Goal: Transaction & Acquisition: Book appointment/travel/reservation

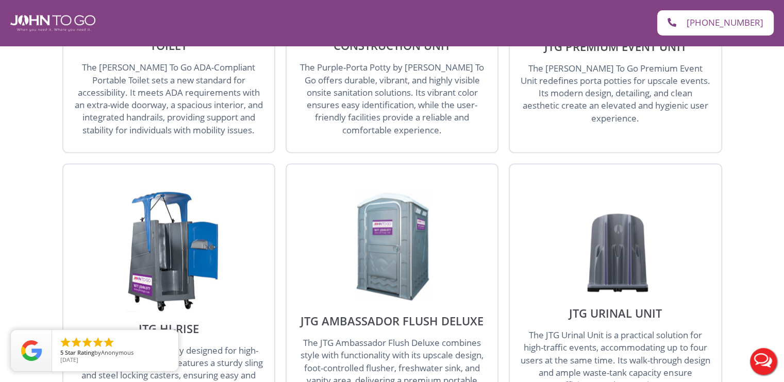
scroll to position [1082, 0]
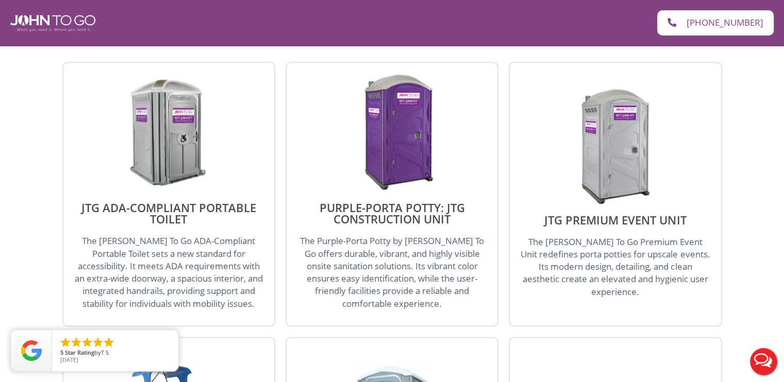
scroll to position [1237, 0]
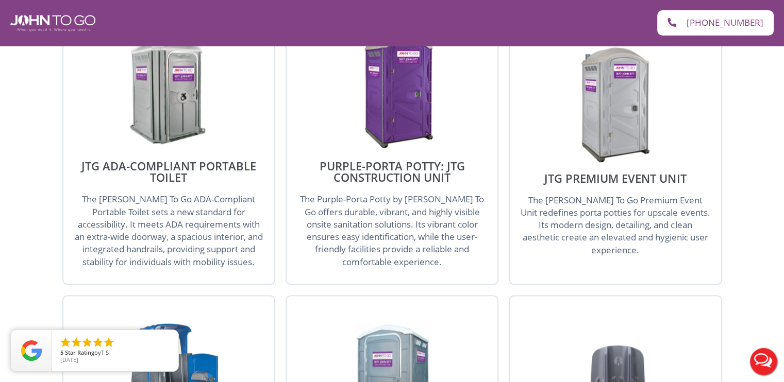
click at [398, 70] on img at bounding box center [392, 90] width 98 height 119
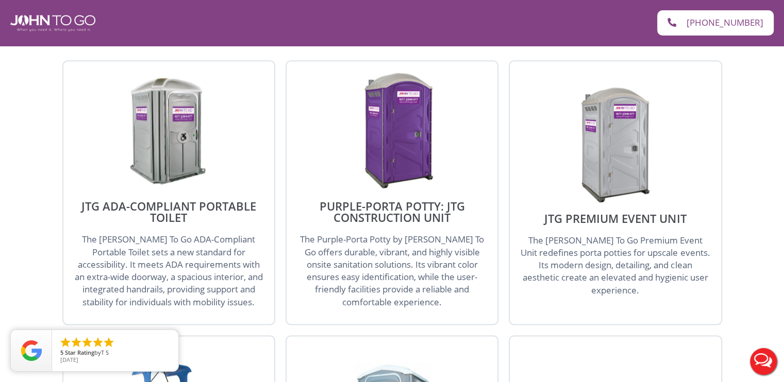
scroll to position [1134, 0]
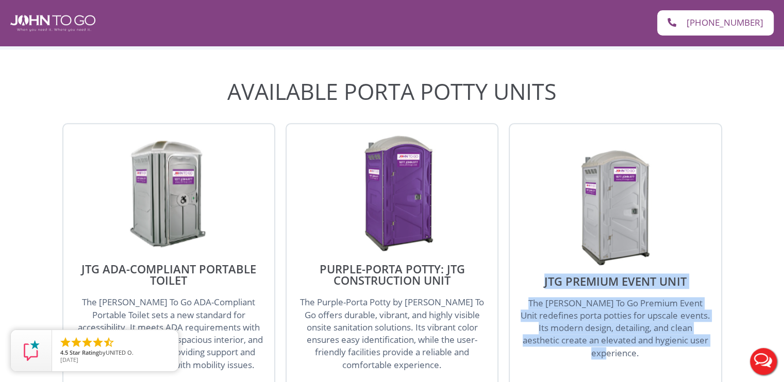
drag, startPoint x: 579, startPoint y: 234, endPoint x: 716, endPoint y: 305, distance: 154.4
click at [716, 305] on div "JTG Premium Event Unit The [PERSON_NAME] To Go Premium Event Unit redefines por…" at bounding box center [615, 255] width 213 height 265
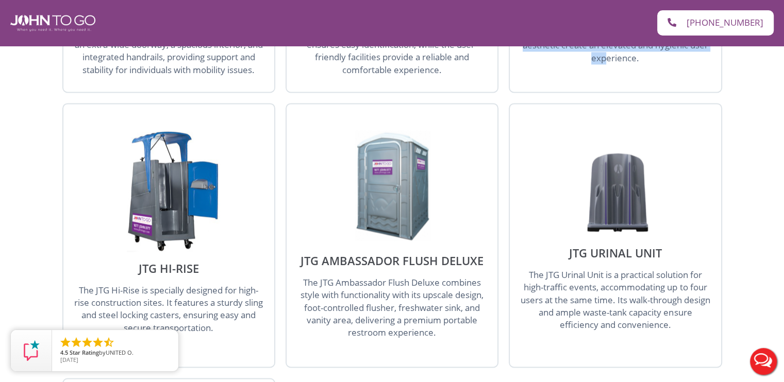
scroll to position [1546, 0]
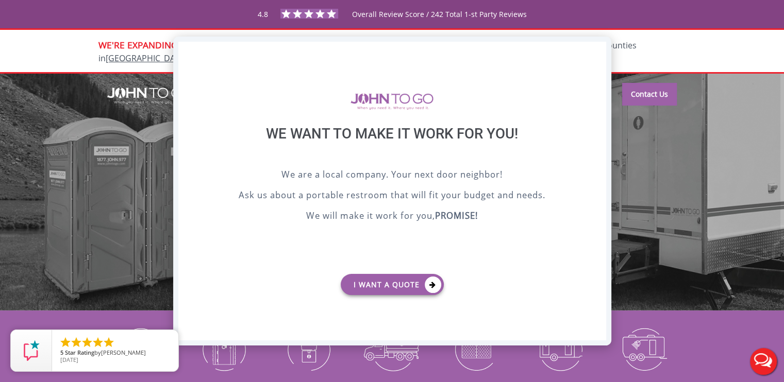
click at [602, 51] on div "X" at bounding box center [598, 51] width 16 height 18
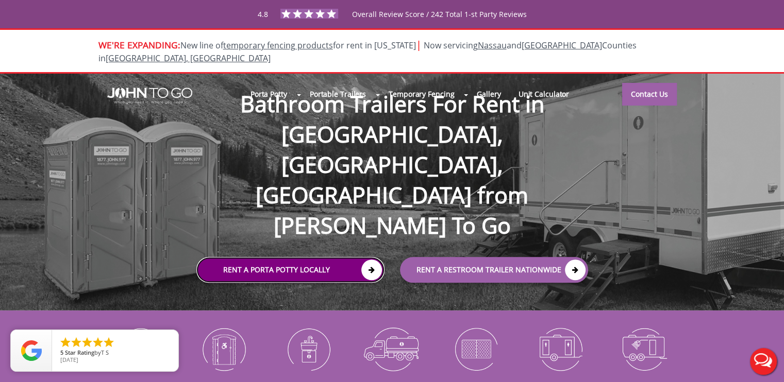
click at [307, 258] on link "Rent a Porta Potty Locally" at bounding box center [290, 271] width 188 height 26
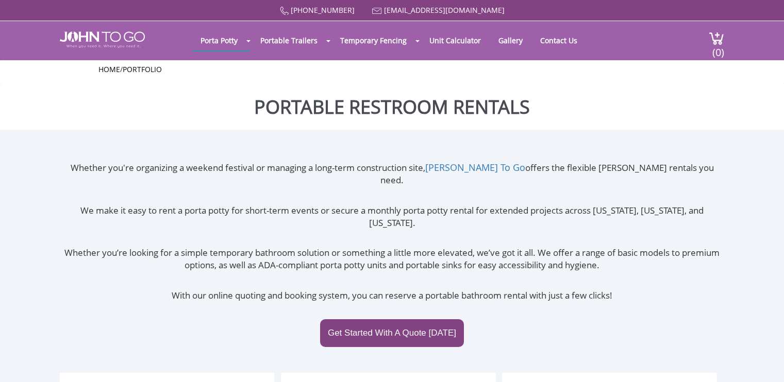
click at [375, 215] on div "Whether you're organizing a weekend festival or managing a long-term constructi…" at bounding box center [392, 267] width 664 height 212
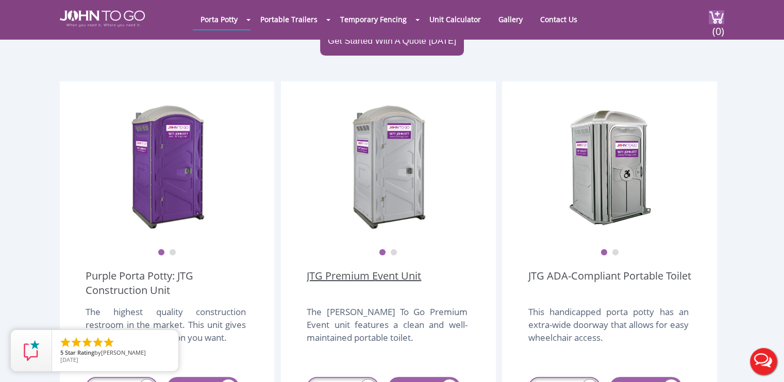
scroll to position [309, 0]
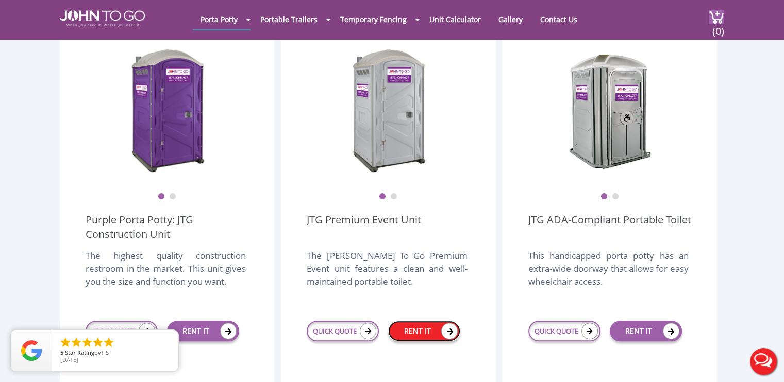
click at [431, 321] on link "RENT IT" at bounding box center [424, 331] width 72 height 21
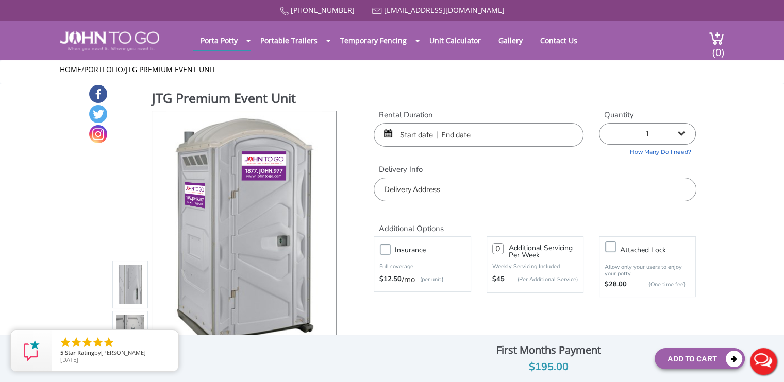
click at [411, 136] on input "text" at bounding box center [479, 135] width 210 height 24
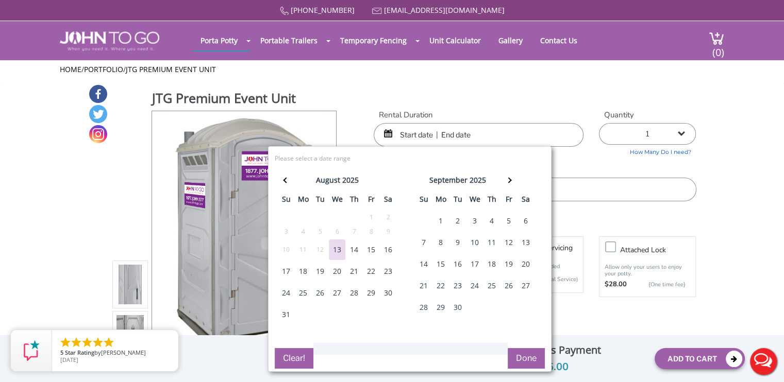
click at [372, 294] on div "29" at bounding box center [371, 293] width 16 height 21
click at [435, 219] on div "1" at bounding box center [440, 221] width 16 height 21
type input "[DATE] to [DATE]"
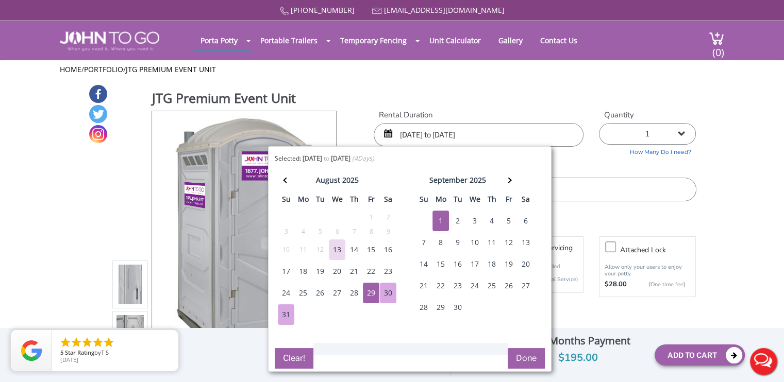
click at [576, 160] on div "Rental Duration [DATE] to [DATE] Quantity 1 2 (5% discount) 3 (8% discount) 4 (…" at bounding box center [535, 156] width 338 height 92
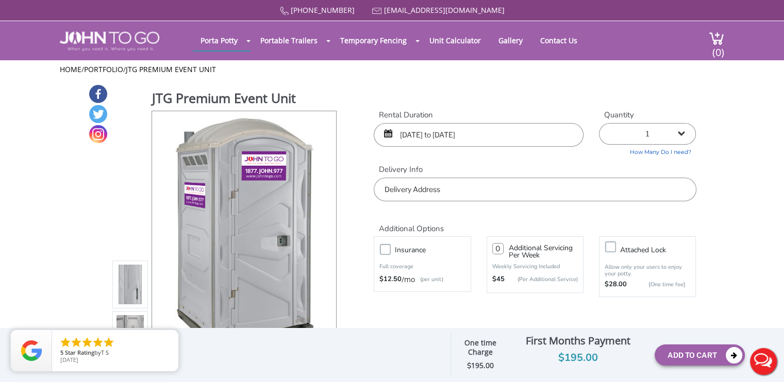
click at [491, 197] on input "text" at bounding box center [535, 190] width 322 height 24
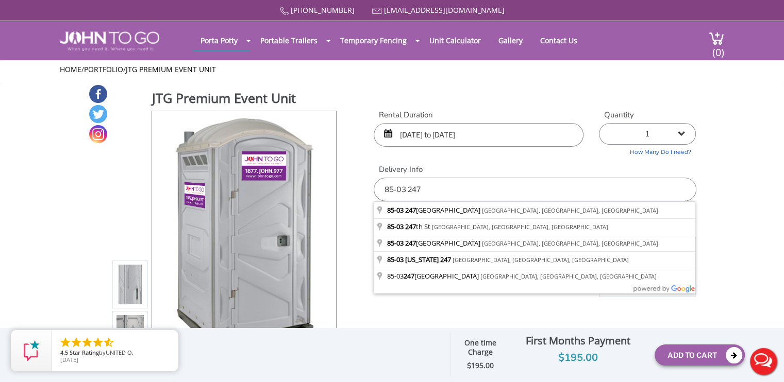
type input "[STREET_ADDRESS]"
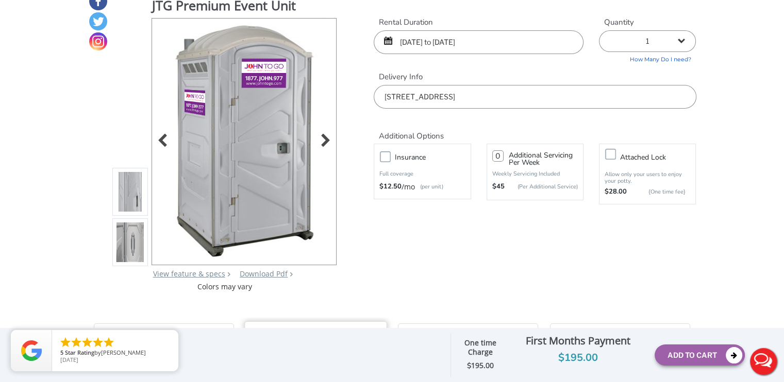
scroll to position [155, 0]
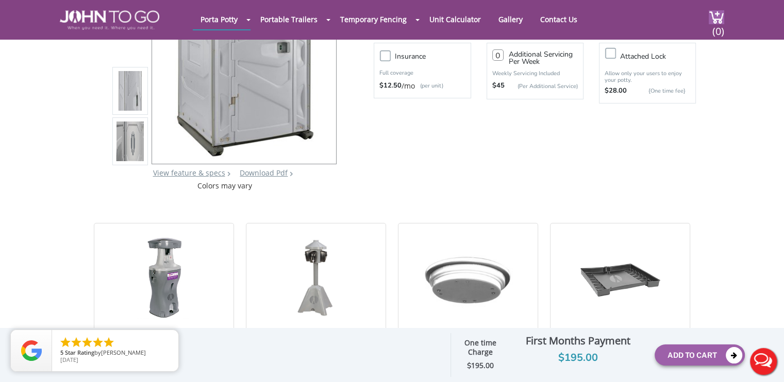
click at [120, 143] on img at bounding box center [130, 142] width 28 height 243
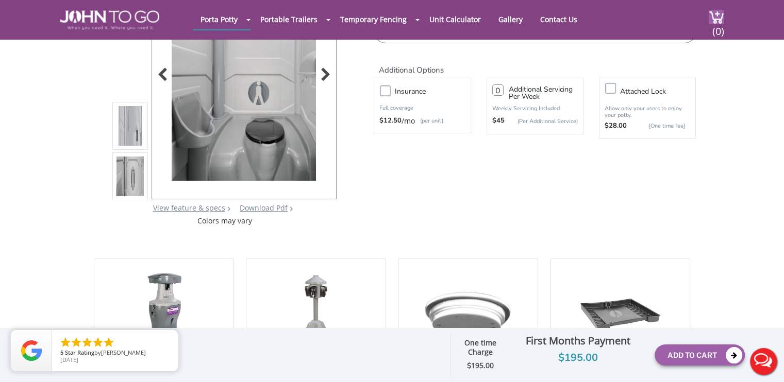
scroll to position [52, 0]
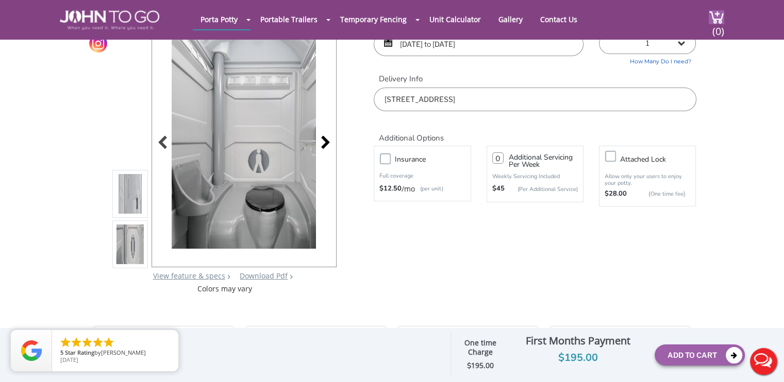
click at [324, 145] on div at bounding box center [322, 144] width 14 height 14
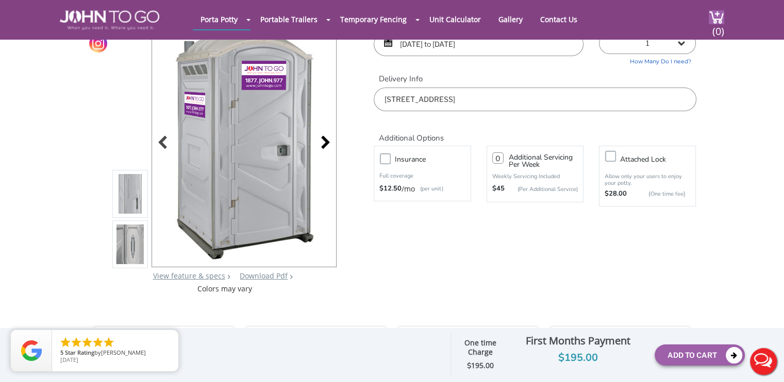
click at [324, 145] on div at bounding box center [322, 144] width 14 height 14
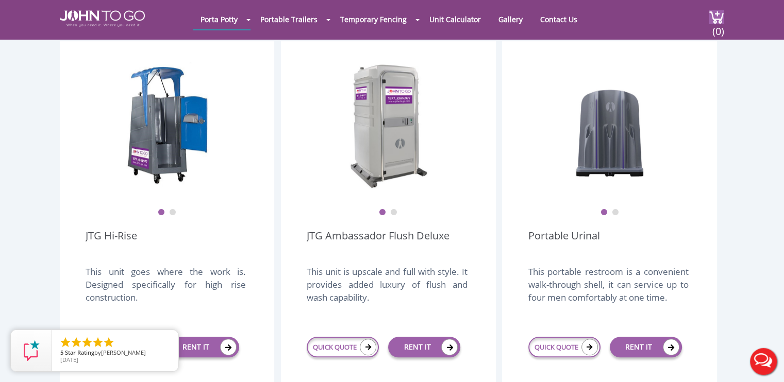
scroll to position [812, 0]
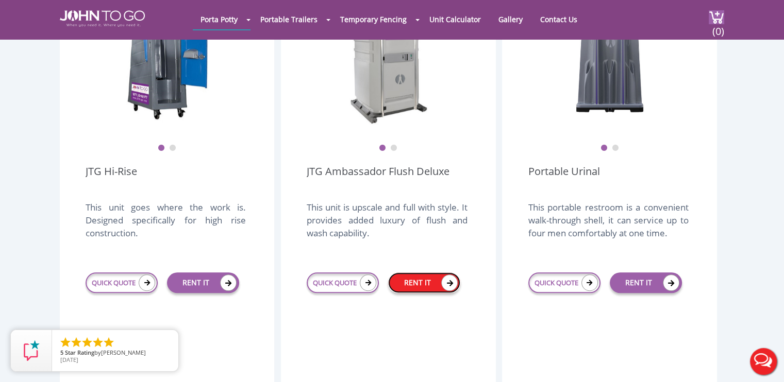
click at [422, 273] on link "RENT IT" at bounding box center [424, 283] width 72 height 21
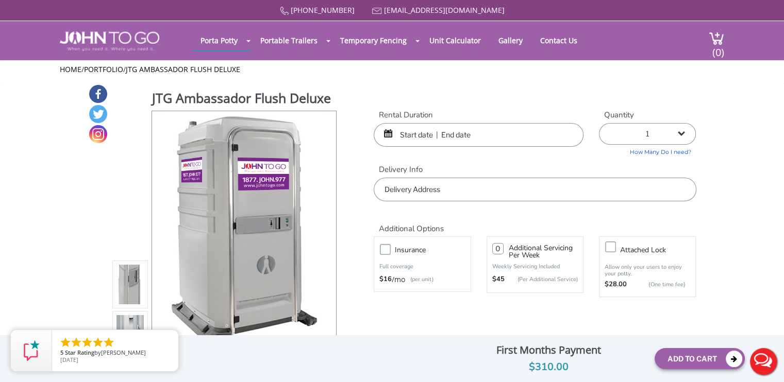
click at [414, 131] on input "text" at bounding box center [479, 135] width 210 height 24
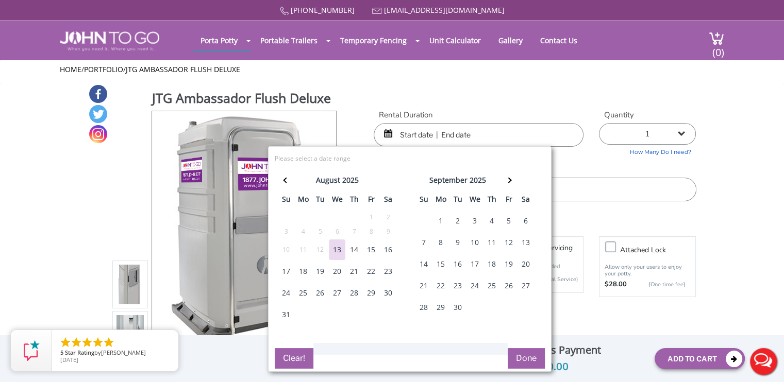
click at [373, 294] on div "29" at bounding box center [371, 293] width 16 height 21
click at [444, 220] on div "1" at bounding box center [440, 221] width 16 height 21
type input "[DATE] to [DATE]"
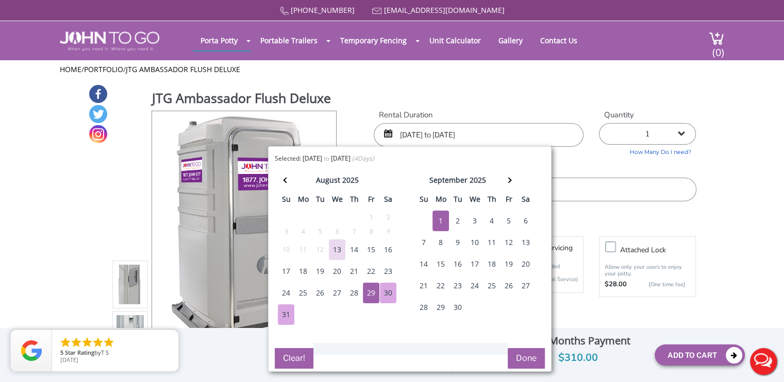
click at [528, 358] on button "Done" at bounding box center [526, 358] width 37 height 21
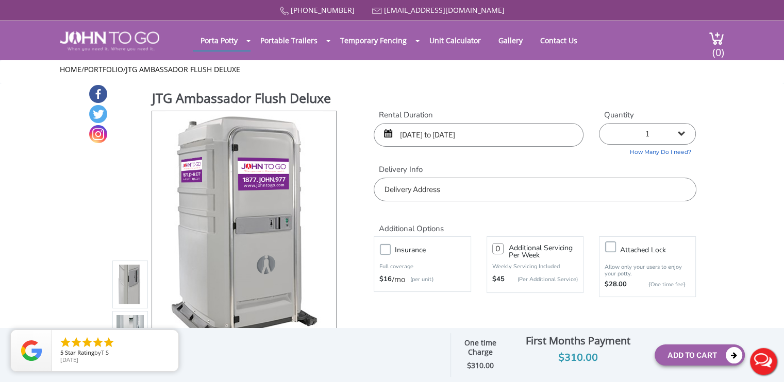
click at [428, 179] on input "text" at bounding box center [535, 190] width 322 height 24
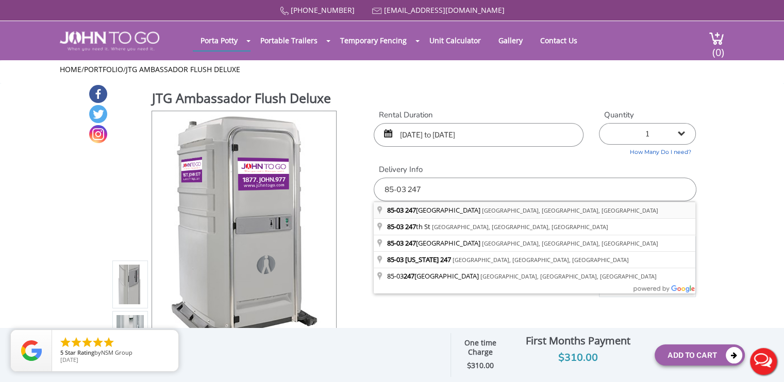
type input "[STREET_ADDRESS]"
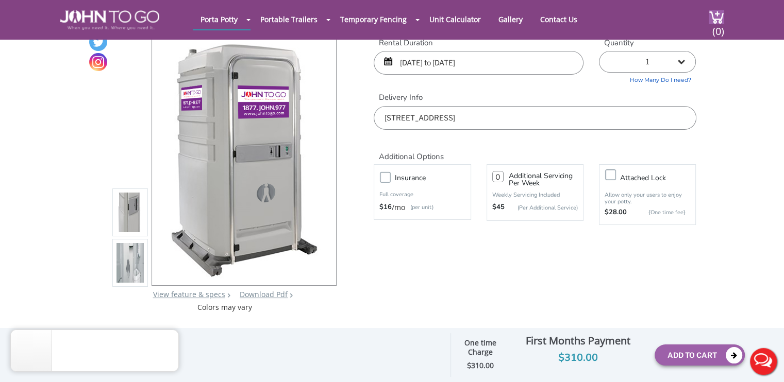
scroll to position [52, 0]
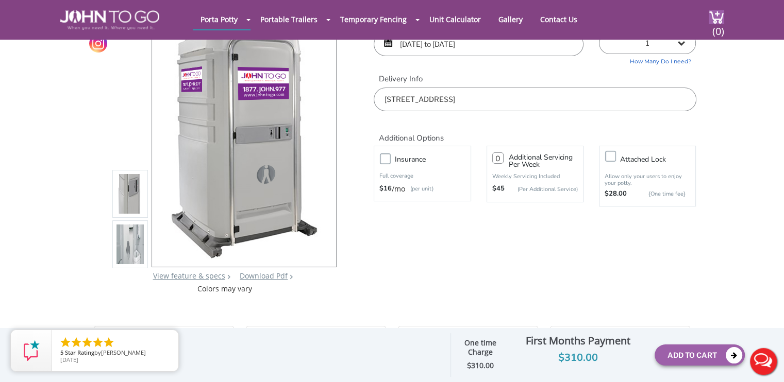
click at [144, 255] on li at bounding box center [130, 245] width 36 height 48
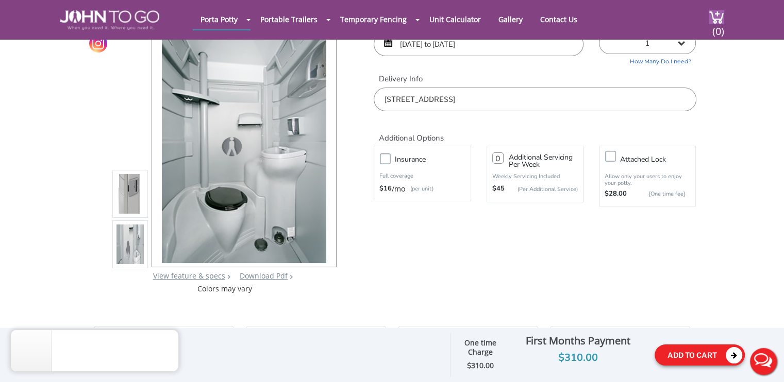
click at [698, 348] on button "Add To Cart" at bounding box center [699, 355] width 90 height 21
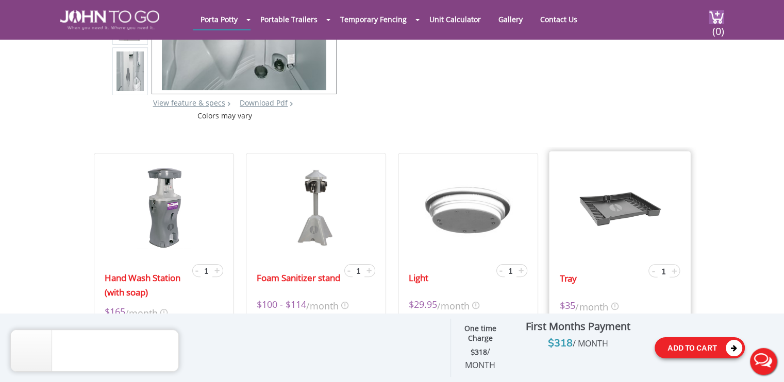
scroll to position [0, 0]
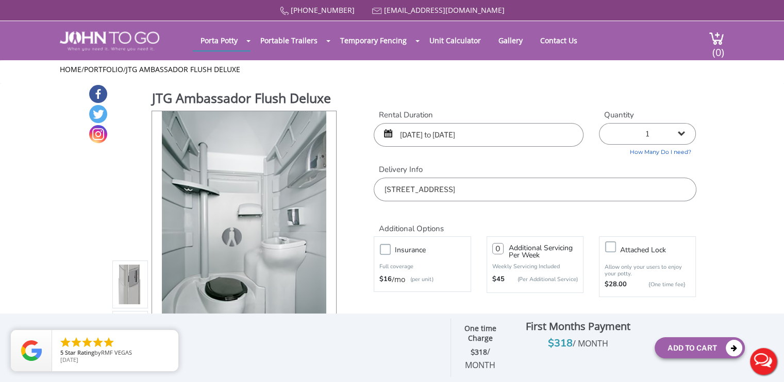
click at [684, 134] on select "1 2 (5% discount) 3 (8% discount) 4 (10% discount) 5 (12% discount) 6 (12% disc…" at bounding box center [647, 134] width 97 height 22
click at [599, 123] on select "1 2 (5% discount) 3 (8% discount) 4 (10% discount) 5 (12% discount) 6 (12% disc…" at bounding box center [647, 134] width 97 height 22
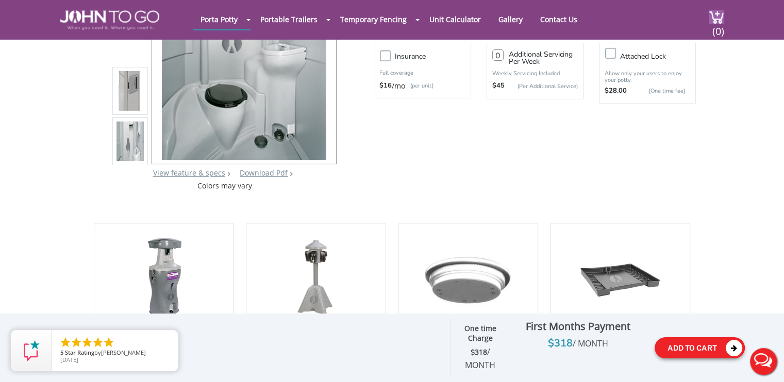
click at [691, 345] on button "Add To Cart" at bounding box center [699, 348] width 90 height 21
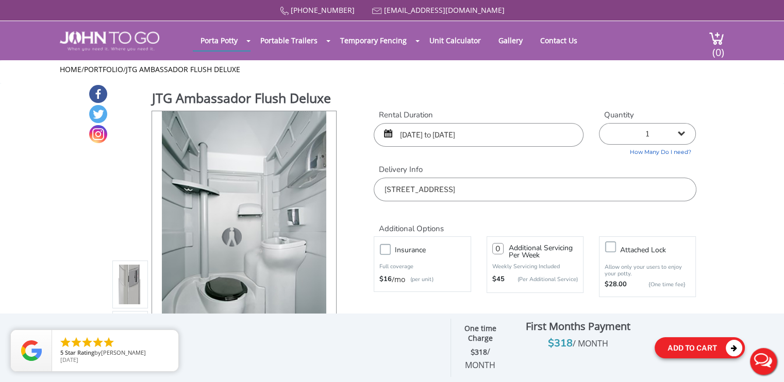
click at [676, 345] on button "Add To Cart" at bounding box center [699, 348] width 90 height 21
click at [466, 137] on input "[DATE] to [DATE]" at bounding box center [479, 135] width 210 height 24
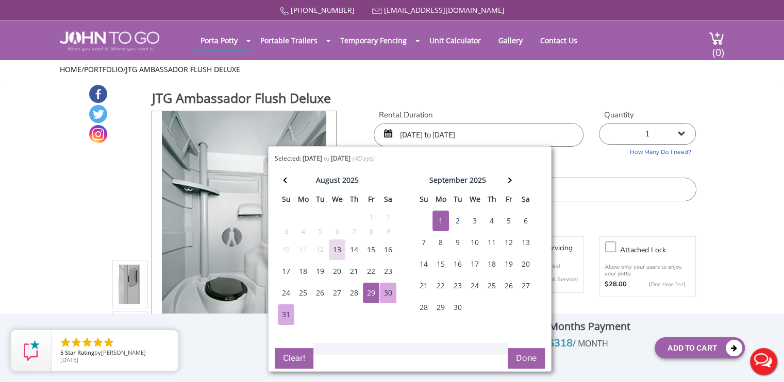
click at [512, 87] on div "JTG Ambassador Flush Deluxe View feature & specs Download Pdf Product PDF Addon…" at bounding box center [392, 234] width 608 height 301
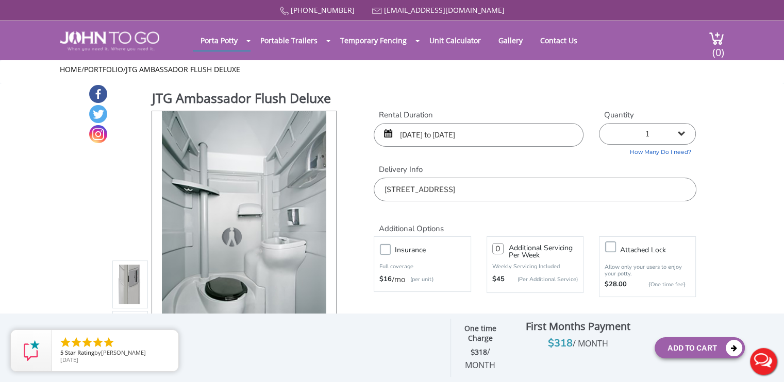
drag, startPoint x: 433, startPoint y: 136, endPoint x: 419, endPoint y: 131, distance: 14.7
click at [418, 131] on input "[DATE] to [DATE]" at bounding box center [479, 135] width 210 height 24
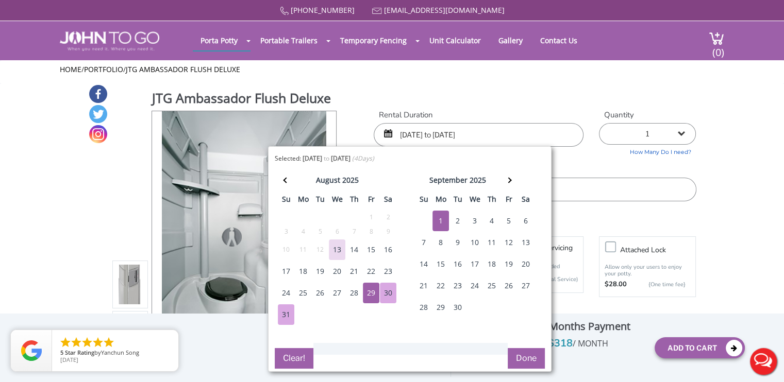
click at [389, 292] on div "30" at bounding box center [388, 293] width 16 height 21
click at [391, 294] on div "30" at bounding box center [388, 293] width 16 height 21
type input "08/30/2025 to 08/30/2025"
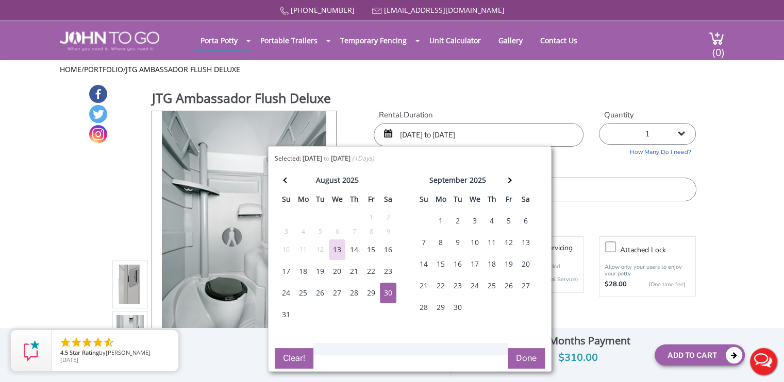
click at [458, 220] on div "2" at bounding box center [457, 221] width 16 height 21
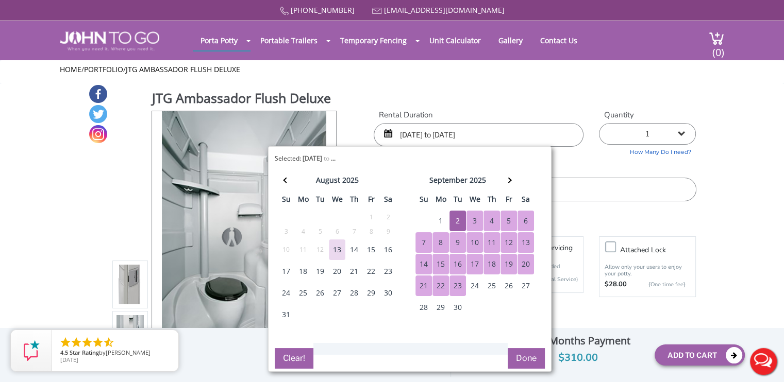
click at [531, 356] on button "Done" at bounding box center [526, 358] width 37 height 21
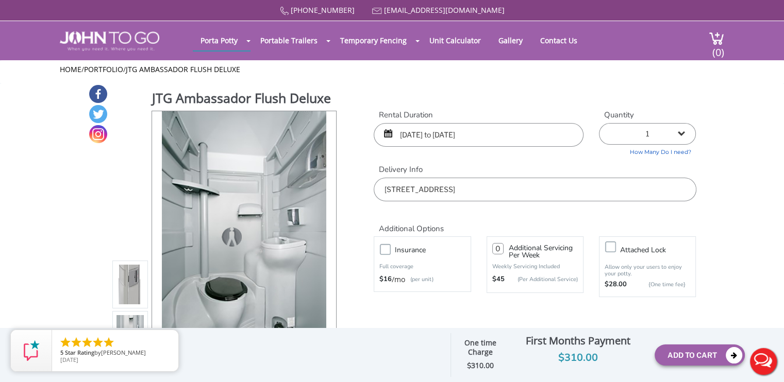
click at [391, 133] on div "08/30/2025 to 08/30/2025" at bounding box center [479, 135] width 210 height 24
click at [388, 135] on div "08/30/2025 to 08/30/2025" at bounding box center [479, 135] width 210 height 24
click at [556, 133] on input "08/30/2025 to 08/30/2025" at bounding box center [479, 135] width 210 height 24
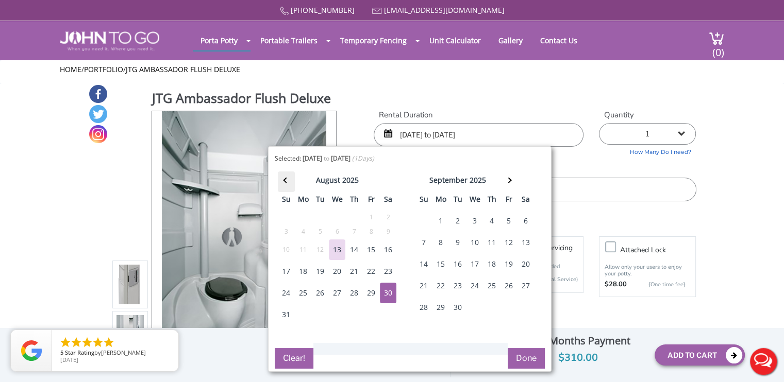
click at [289, 179] on th at bounding box center [286, 182] width 17 height 21
click at [287, 181] on span at bounding box center [286, 181] width 6 height 6
click at [509, 175] on th at bounding box center [508, 182] width 17 height 21
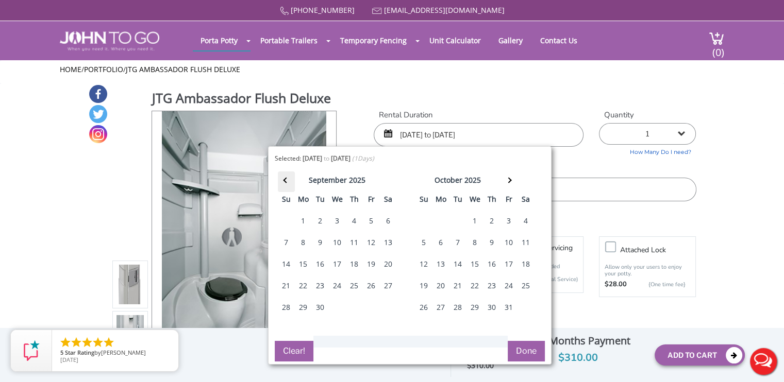
click at [284, 179] on th at bounding box center [286, 182] width 17 height 21
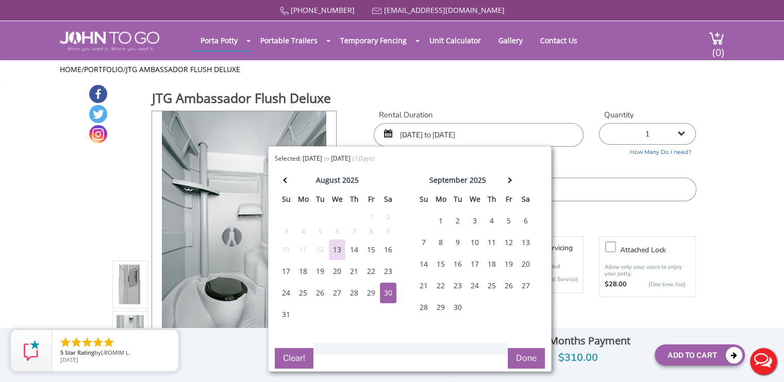
click at [641, 159] on div "Rental Duration 08/30/2025 to 08/30/2025 Quantity 1 2 (5% discount) 3 (8% disco…" at bounding box center [535, 156] width 338 height 92
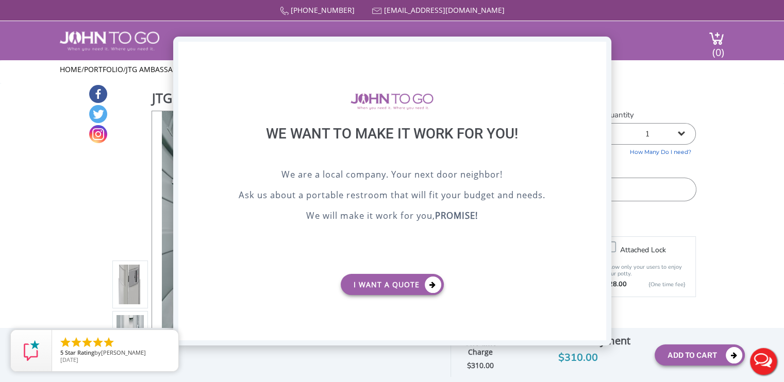
click at [600, 52] on div "X" at bounding box center [598, 51] width 16 height 18
